Goal: Task Accomplishment & Management: Use online tool/utility

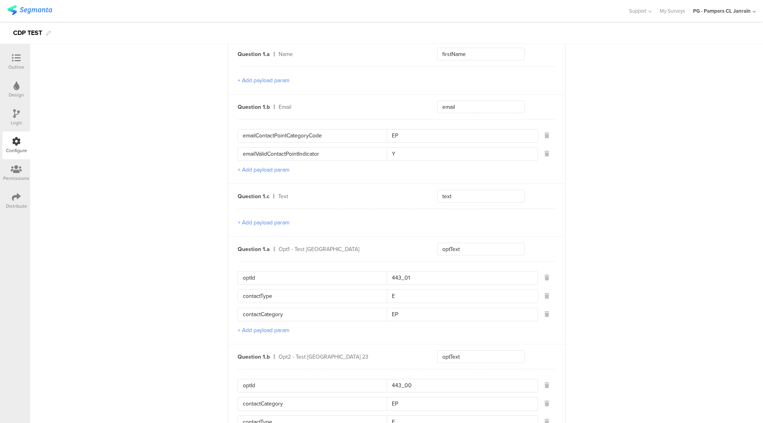
scroll to position [278, 0]
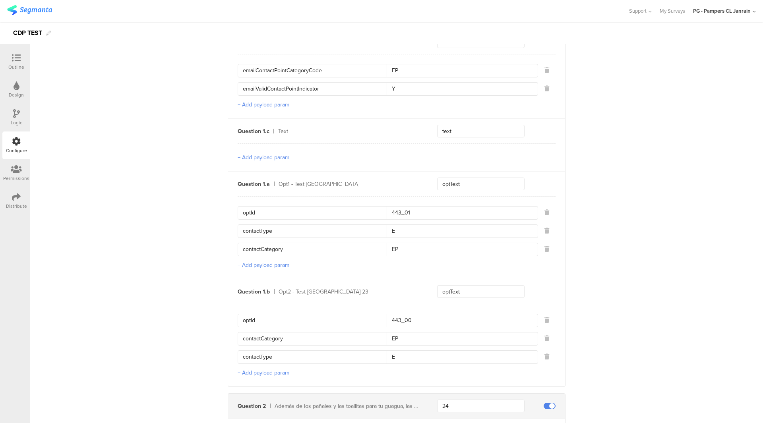
scroll to position [437, 0]
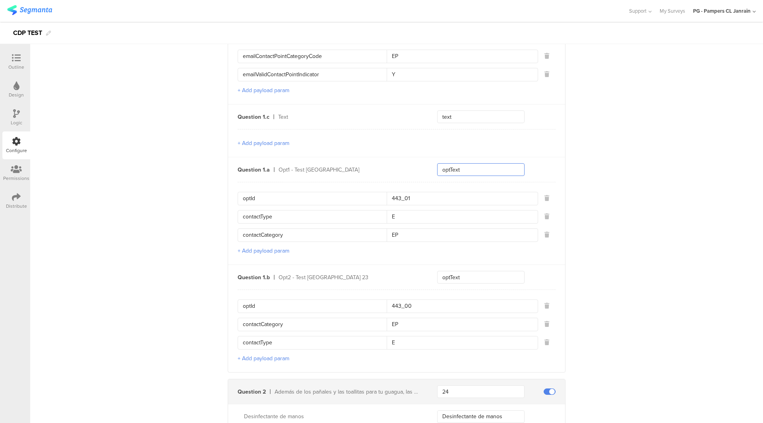
click at [491, 163] on input "optText" at bounding box center [480, 169] width 87 height 13
click at [321, 223] on div "optId 443_01 contactType E contactCategory EP" at bounding box center [397, 217] width 318 height 50
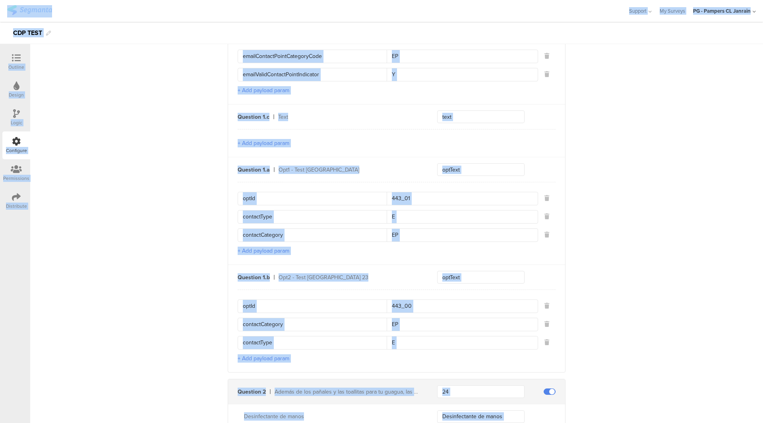
click at [321, 229] on input "contactCategory" at bounding box center [315, 235] width 144 height 13
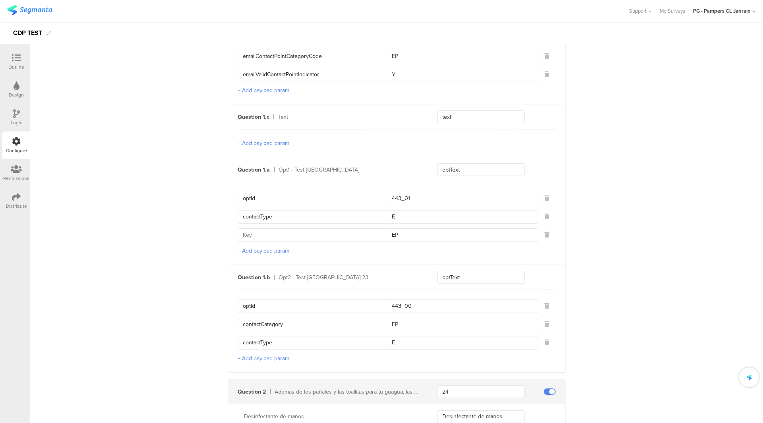
paste input "contactCategory"
type input "contactCategory"
click at [323, 201] on div "optId 443_01" at bounding box center [388, 199] width 300 height 14
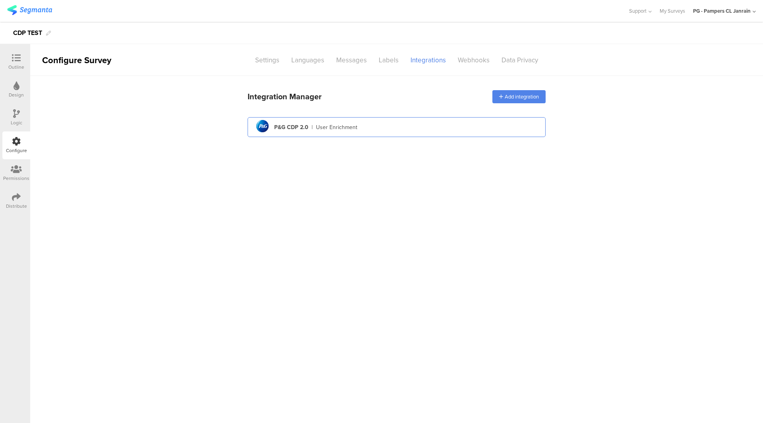
click at [394, 135] on div "pg logo P&G CDP 2.0 | User Enrichment" at bounding box center [396, 127] width 285 height 19
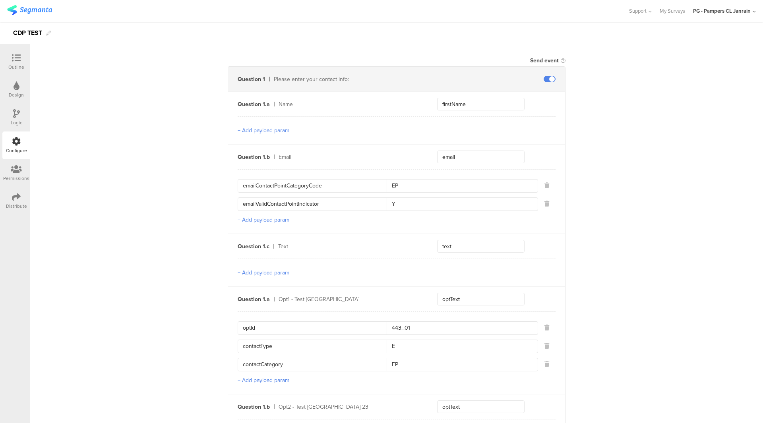
scroll to position [358, 0]
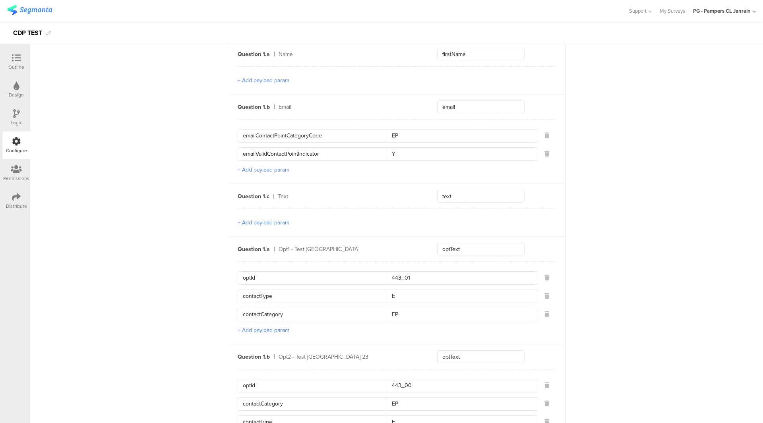
click at [356, 276] on input "optId" at bounding box center [315, 278] width 144 height 13
click at [448, 273] on input "443_01" at bounding box center [460, 278] width 146 height 13
paste input "443_01"
type input "443_01"
